Goal: Task Accomplishment & Management: Manage account settings

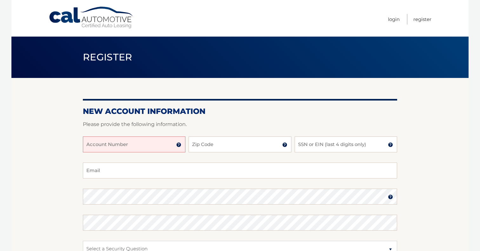
click at [142, 147] on input "Account Number" at bounding box center [134, 144] width 103 height 16
paste input "44455986001"
click at [155, 144] on input "44455986001" at bounding box center [134, 144] width 103 height 16
type input "44455986001"
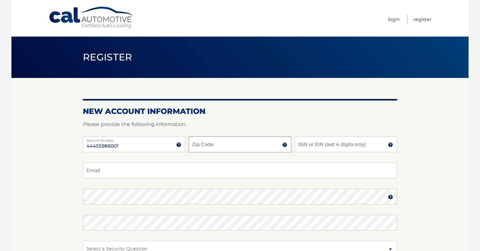
click at [210, 148] on input "Zip Code" at bounding box center [240, 144] width 103 height 16
type input "11758"
type input "dylanstarr18@gmail.com"
click at [307, 145] on input "SSN or EIN (last 4 digits only)" at bounding box center [346, 144] width 103 height 16
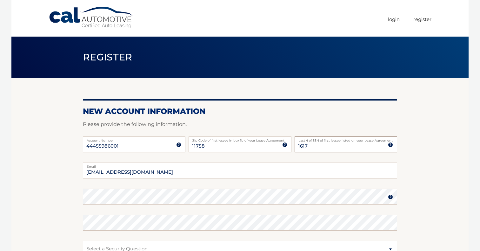
scroll to position [25, 0]
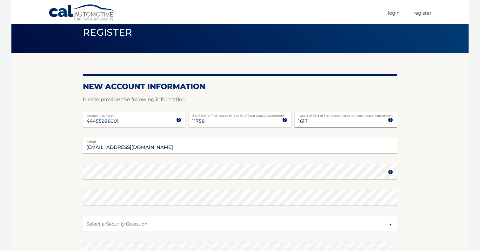
type input "1617"
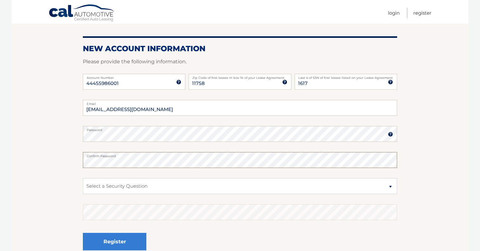
scroll to position [65, 0]
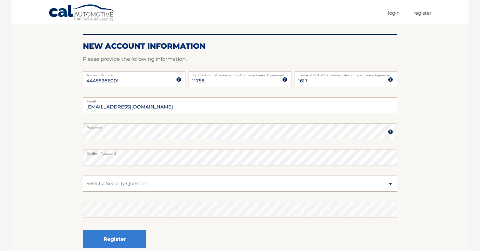
click at [118, 182] on select "Select a Security Question What was the name of your elementary school? What is…" at bounding box center [240, 183] width 314 height 16
select select "1"
click at [83, 175] on select "Select a Security Question What was the name of your elementary school? What is…" at bounding box center [240, 183] width 314 height 16
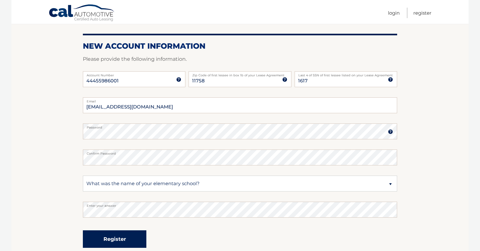
click at [131, 234] on button "Register" at bounding box center [115, 238] width 64 height 17
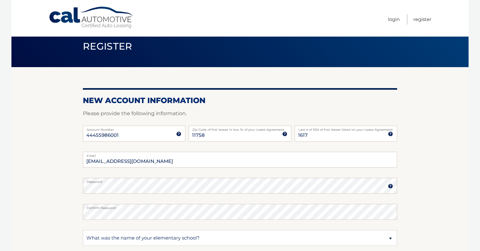
scroll to position [0, 0]
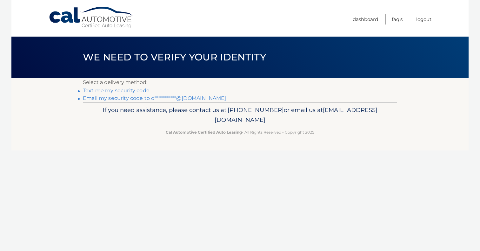
click at [122, 91] on link "Text me my security code" at bounding box center [116, 90] width 67 height 6
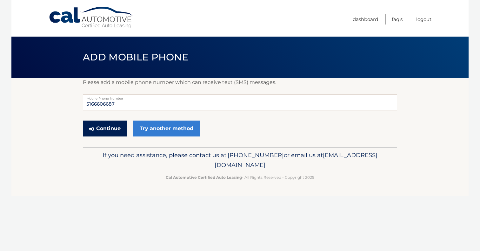
click at [108, 125] on button "Continue" at bounding box center [105, 128] width 44 height 16
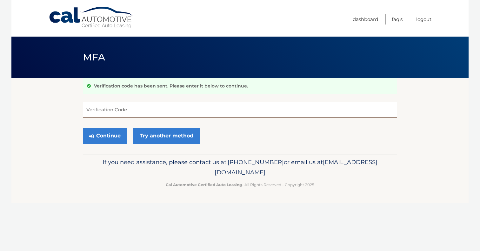
click at [123, 111] on input "Verification Code" at bounding box center [240, 110] width 314 height 16
type input "650589"
click at [112, 134] on button "Continue" at bounding box center [105, 136] width 44 height 16
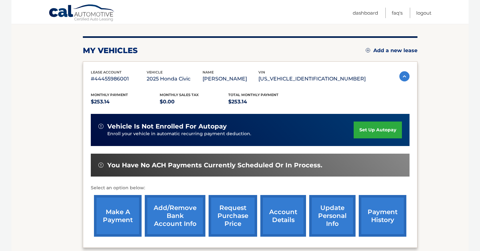
scroll to position [71, 0]
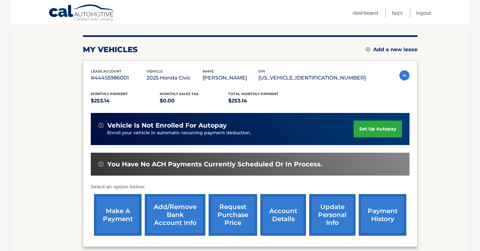
click at [365, 131] on link "set up autopay" at bounding box center [378, 128] width 48 height 17
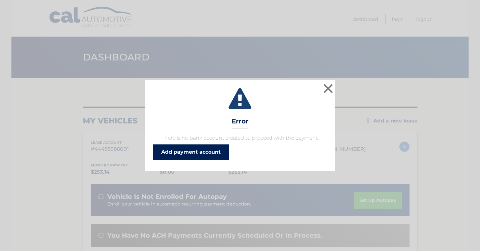
click at [217, 151] on link "Add payment account" at bounding box center [191, 151] width 76 height 15
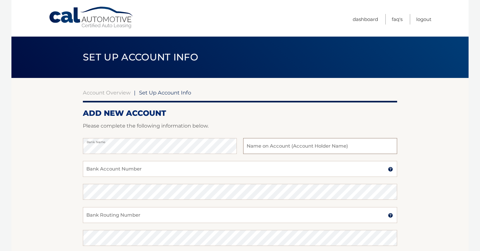
click at [269, 146] on input "text" at bounding box center [320, 146] width 154 height 16
type input "Dylan M Starr"
click at [223, 169] on input "Bank Account Number" at bounding box center [240, 169] width 314 height 16
type input "5627239006"
click at [191, 213] on input "Bank Routing Number" at bounding box center [240, 215] width 314 height 16
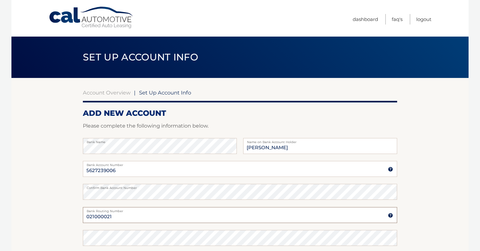
type input "021000021"
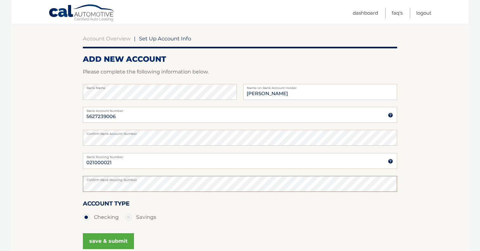
scroll to position [75, 0]
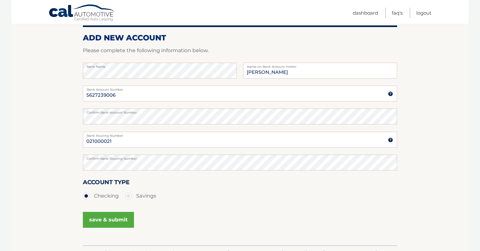
click at [128, 194] on label "Savings" at bounding box center [140, 195] width 31 height 13
click at [128, 194] on input "Savings" at bounding box center [131, 194] width 6 height 10
radio input "true"
click at [117, 217] on button "save & submit" at bounding box center [108, 220] width 51 height 16
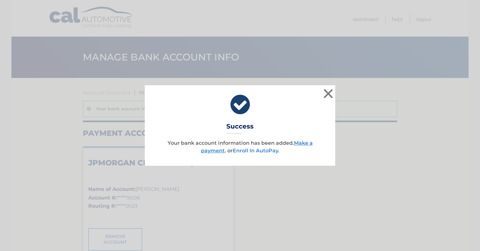
click at [253, 152] on link "Enroll In AutoPay" at bounding box center [255, 150] width 45 height 6
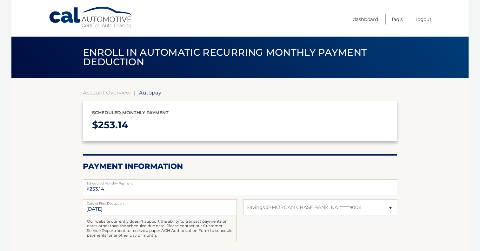
select select "NjBhYmIyZDAtYWFhZC00Y2I0LTgzMTUtMzM2ODRkMWRjYmY0"
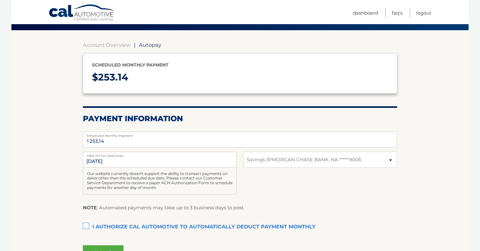
scroll to position [49, 0]
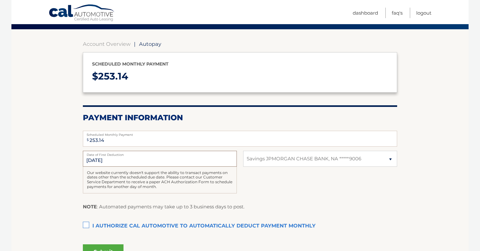
click at [144, 163] on input "9/1/2025" at bounding box center [160, 159] width 154 height 16
click at [93, 223] on label "I authorize cal automotive to automatically deduct payment monthly This checkbo…" at bounding box center [240, 225] width 314 height 13
click at [0, 0] on input "I authorize cal automotive to automatically deduct payment monthly This checkbo…" at bounding box center [0, 0] width 0 height 0
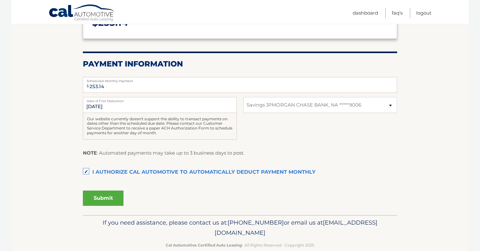
scroll to position [107, 0]
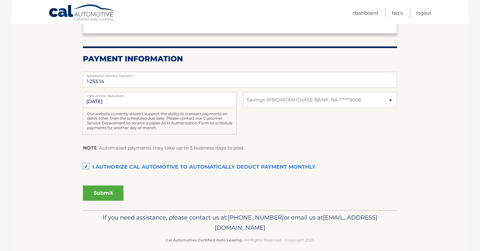
click at [101, 192] on button "Submit" at bounding box center [103, 192] width 41 height 15
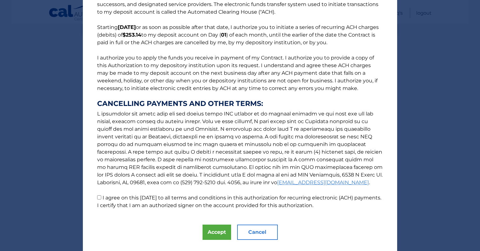
scroll to position [49, 0]
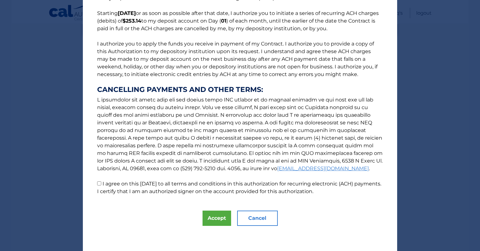
click at [100, 185] on p "The words "I" "me" and "my" mean any identified Customer who signs this Authori…" at bounding box center [240, 79] width 299 height 231
click at [101, 183] on p "The words "I" "me" and "my" mean any identified Customer who signs this Authori…" at bounding box center [240, 79] width 299 height 231
click at [98, 183] on input "I agree on this 08/26/2025 to all terms and conditions in this authorization fo…" at bounding box center [99, 183] width 4 height 4
checkbox input "true"
click at [213, 214] on button "Accept" at bounding box center [217, 217] width 29 height 15
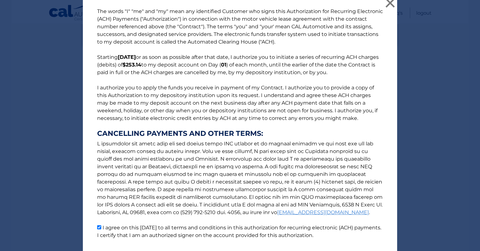
scroll to position [0, 0]
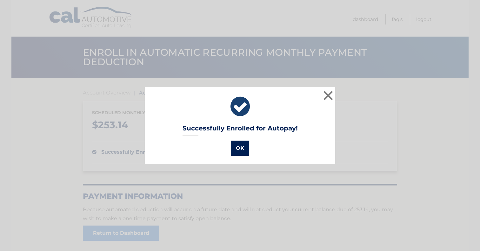
click at [245, 147] on button "OK" at bounding box center [240, 147] width 18 height 15
